Goal: Task Accomplishment & Management: Manage account settings

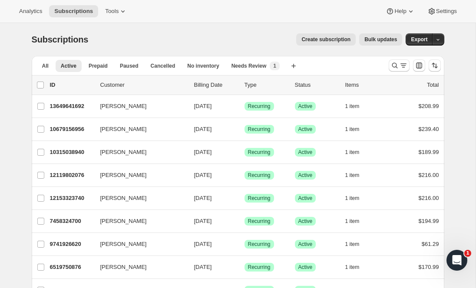
click at [113, 49] on div "Subscriptions. This page is ready Subscriptions Create subscription Bulk update…" at bounding box center [238, 39] width 412 height 33
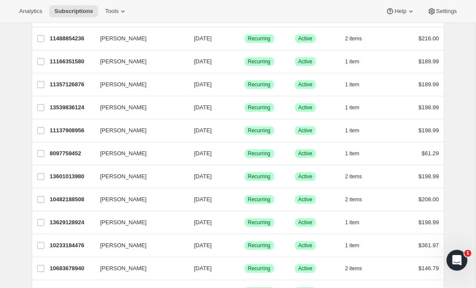
scroll to position [766, 0]
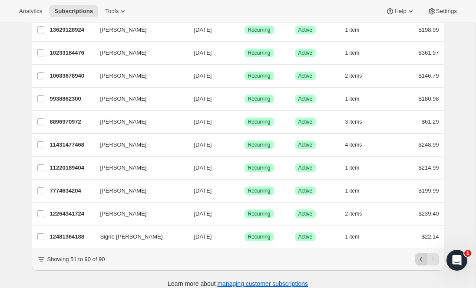
click at [417, 255] on icon "Previous" at bounding box center [421, 259] width 9 height 9
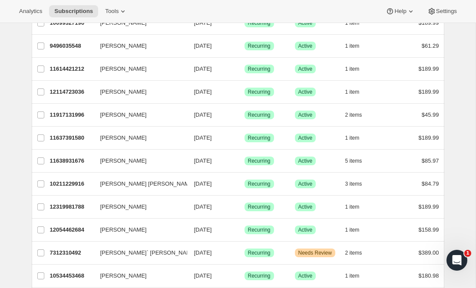
scroll to position [0, 0]
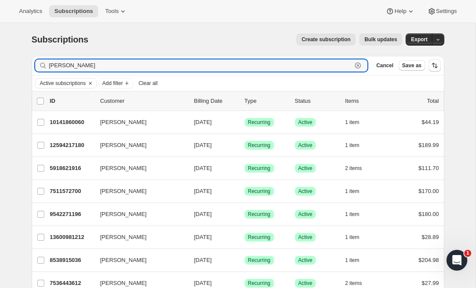
type input "[PERSON_NAME]"
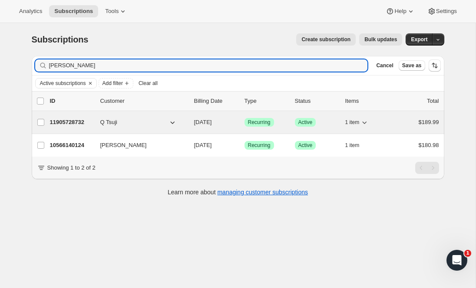
click at [209, 121] on span "[DATE]" at bounding box center [203, 122] width 18 height 7
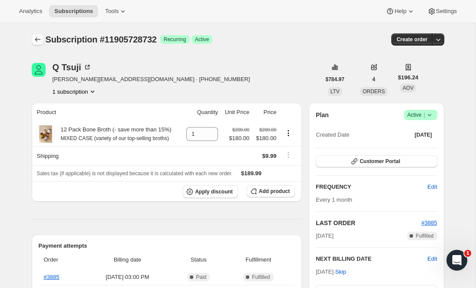
click at [38, 33] on button "Subscriptions" at bounding box center [38, 39] width 12 height 12
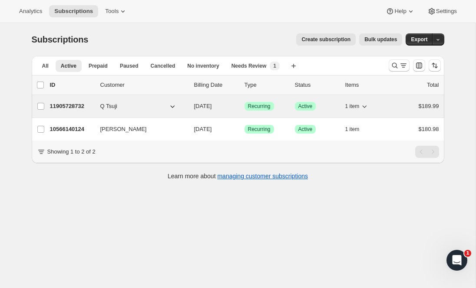
click at [206, 104] on span "10/15/2025" at bounding box center [203, 106] width 18 height 7
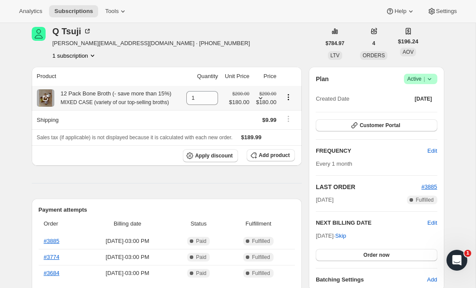
scroll to position [37, 0]
